Goal: Transaction & Acquisition: Download file/media

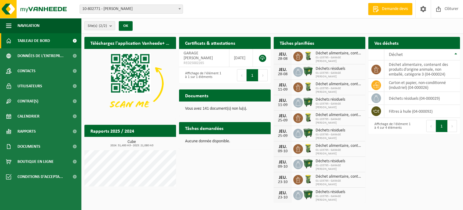
click at [143, 9] on span "10-802771 - [PERSON_NAME]" at bounding box center [131, 9] width 103 height 8
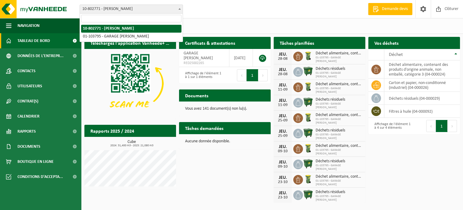
click at [146, 8] on span "10-802771 - [PERSON_NAME]" at bounding box center [131, 9] width 103 height 8
drag, startPoint x: 118, startPoint y: 8, endPoint x: 123, endPoint y: 18, distance: 11.5
click at [118, 8] on span "10-802771 - [PERSON_NAME]" at bounding box center [131, 9] width 103 height 8
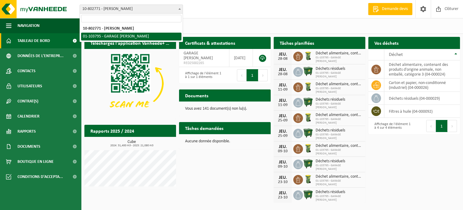
select select "34057"
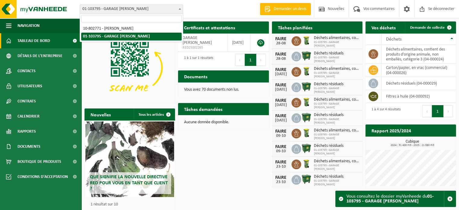
click at [101, 11] on font "01-103795 - GARAGE [PERSON_NAME]" at bounding box center [115, 9] width 66 height 5
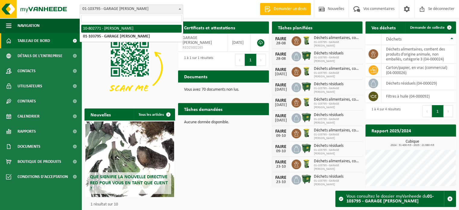
select select "34062"
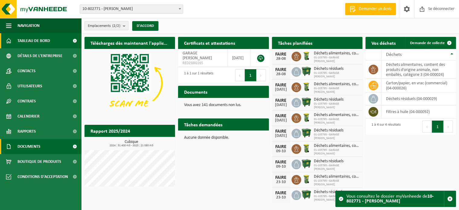
click at [35, 144] on font "Documents" at bounding box center [28, 146] width 23 height 5
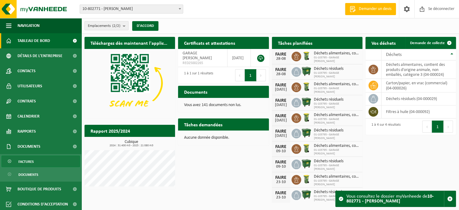
click at [33, 160] on font "Factures" at bounding box center [25, 162] width 15 height 4
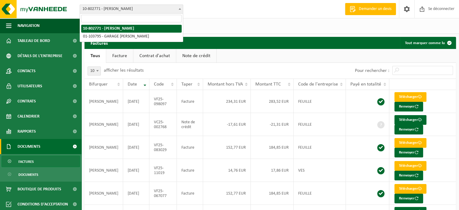
click at [106, 9] on font "10-802771 - [PERSON_NAME]" at bounding box center [107, 9] width 50 height 5
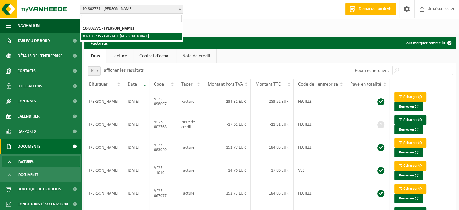
select select "34057"
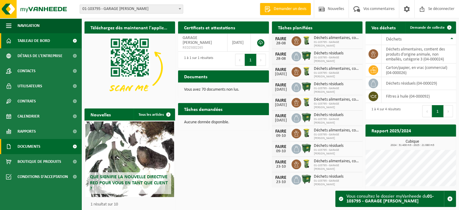
click at [43, 150] on link "Documents" at bounding box center [40, 146] width 81 height 15
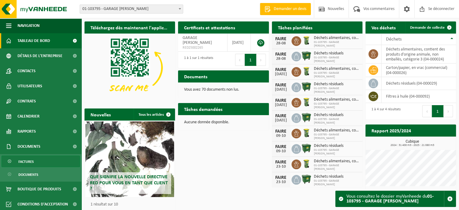
click at [36, 161] on link "Factures" at bounding box center [41, 160] width 78 height 11
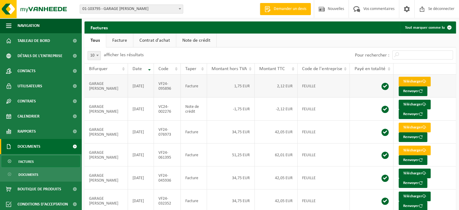
click at [414, 82] on font "Télécharger" at bounding box center [412, 81] width 19 height 4
click at [111, 12] on span "01-103795 - GARAGE [PERSON_NAME]" at bounding box center [131, 9] width 103 height 8
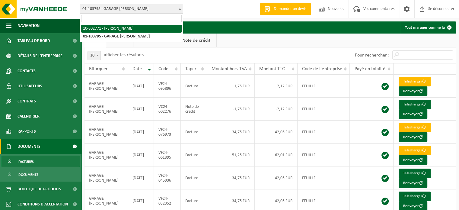
select select "34062"
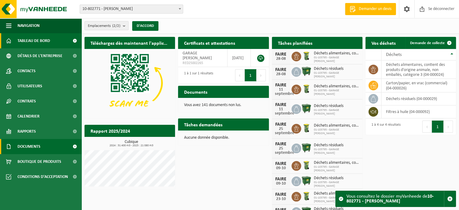
click at [19, 148] on font "Documents" at bounding box center [28, 146] width 23 height 5
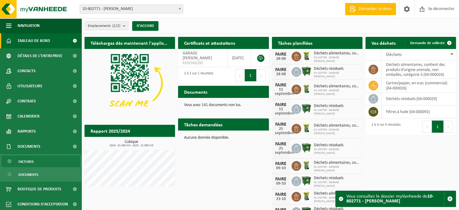
click at [27, 163] on font "Factures" at bounding box center [25, 162] width 15 height 4
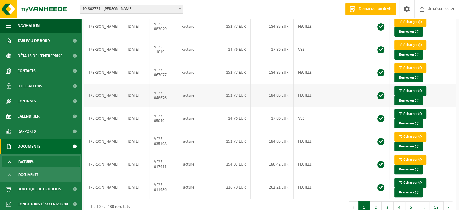
scroll to position [130, 0]
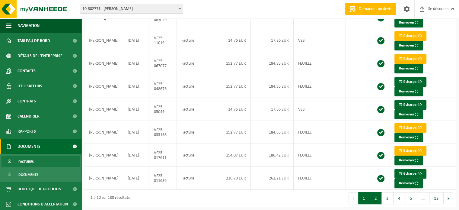
click at [377, 197] on font "2" at bounding box center [375, 198] width 2 height 5
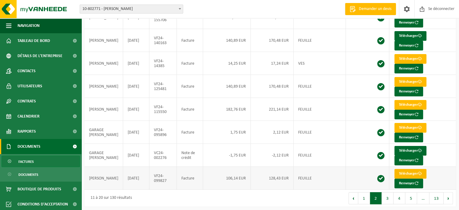
click at [406, 172] on font "Télécharger" at bounding box center [408, 173] width 19 height 4
click at [387, 195] on button "3" at bounding box center [388, 198] width 12 height 12
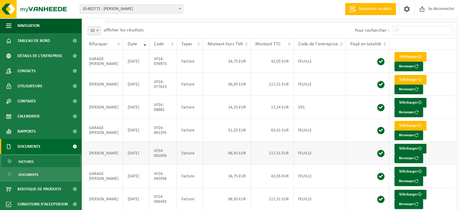
scroll to position [39, 0]
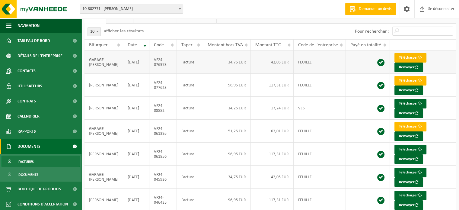
click at [407, 58] on font "Télécharger" at bounding box center [408, 57] width 19 height 4
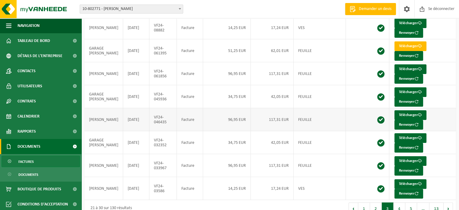
scroll to position [130, 0]
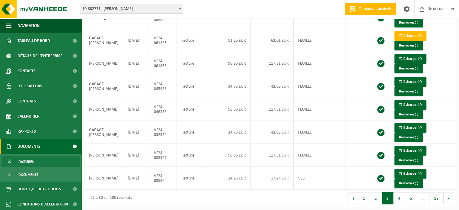
click at [397, 196] on button "4" at bounding box center [399, 198] width 12 height 12
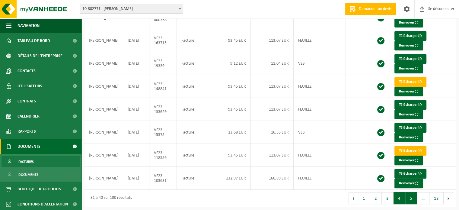
click at [409, 197] on button "5" at bounding box center [411, 198] width 12 height 12
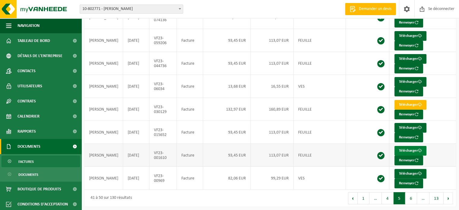
click at [407, 149] on font "Télécharger" at bounding box center [408, 150] width 19 height 4
click at [366, 198] on button "1" at bounding box center [363, 198] width 12 height 12
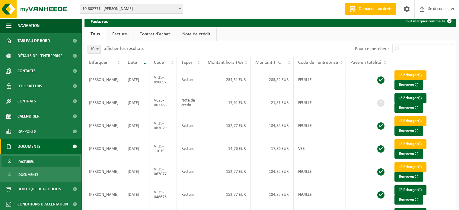
scroll to position [0, 0]
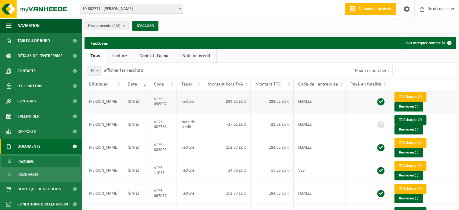
click at [407, 97] on font "Télécharger" at bounding box center [408, 97] width 19 height 4
click at [37, 41] on font "Tableau de bord" at bounding box center [33, 41] width 33 height 5
